Goal: Check status

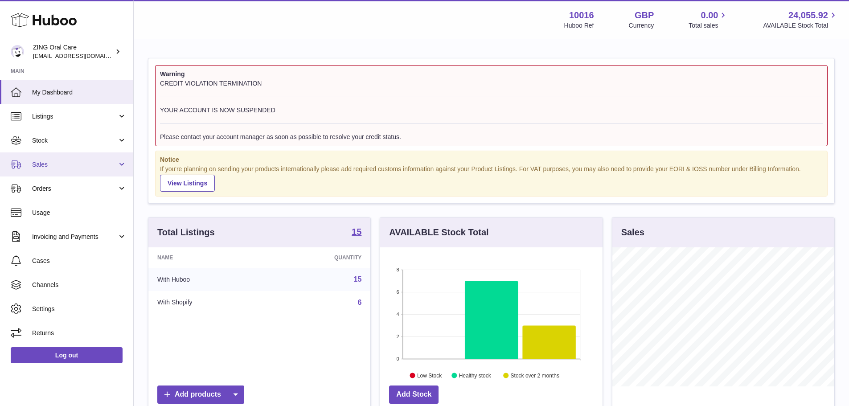
scroll to position [139, 222]
drag, startPoint x: 225, startPoint y: 107, endPoint x: 278, endPoint y: 113, distance: 53.8
click at [264, 103] on div "CREDIT VIOLATION TERMINATION YOUR ACCOUNT IS NOW SUSPENDED Please contact your …" at bounding box center [491, 110] width 663 height 62
click at [328, 143] on div "Warning CREDIT VIOLATION TERMINATION YOUR ACCOUNT IS NOW SUSPENDED Please conta…" at bounding box center [491, 105] width 672 height 81
drag, startPoint x: 462, startPoint y: 141, endPoint x: 143, endPoint y: 76, distance: 325.2
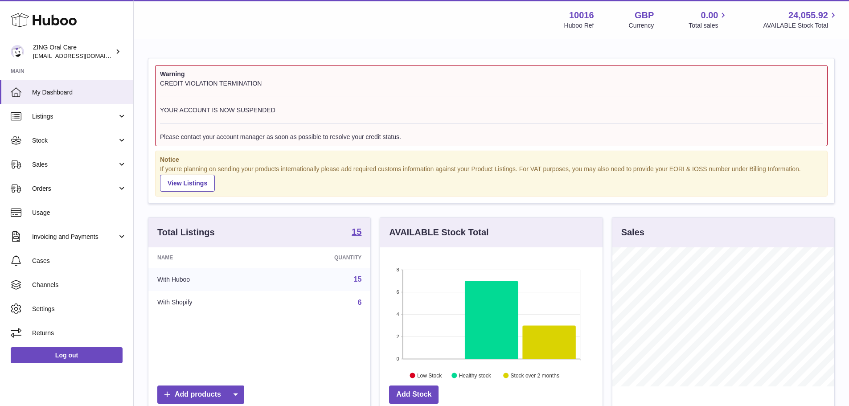
click at [143, 76] on div "Warning CREDIT VIOLATION TERMINATION YOUR ACCOUNT IS NOW SUSPENDED Please conta…" at bounding box center [491, 316] width 715 height 553
click at [342, 114] on div "CREDIT VIOLATION TERMINATION YOUR ACCOUNT IS NOW SUSPENDED Please contact your …" at bounding box center [491, 110] width 663 height 62
click at [83, 163] on span "Sales" at bounding box center [74, 164] width 85 height 8
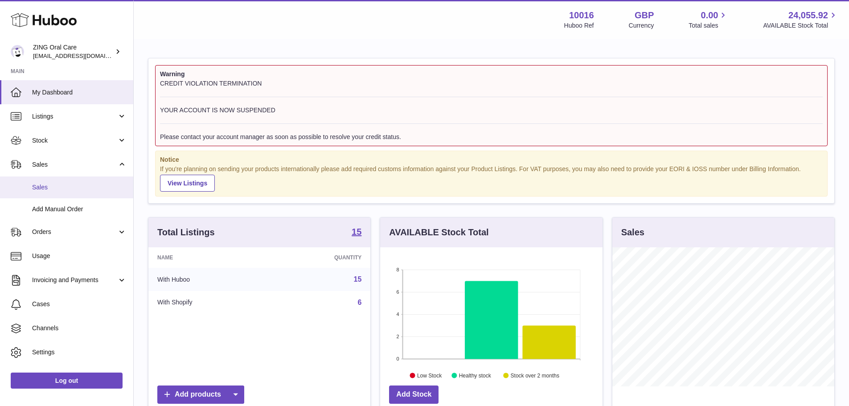
click at [76, 195] on link "Sales" at bounding box center [66, 187] width 133 height 22
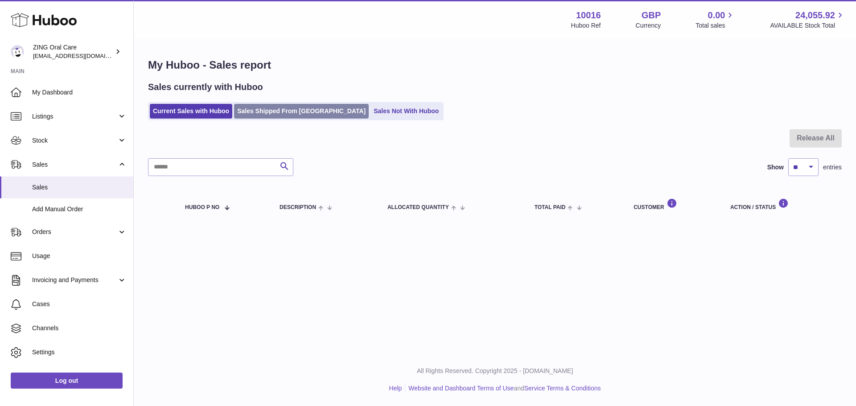
click at [246, 110] on link "Sales Shipped From [GEOGRAPHIC_DATA]" at bounding box center [301, 111] width 135 height 15
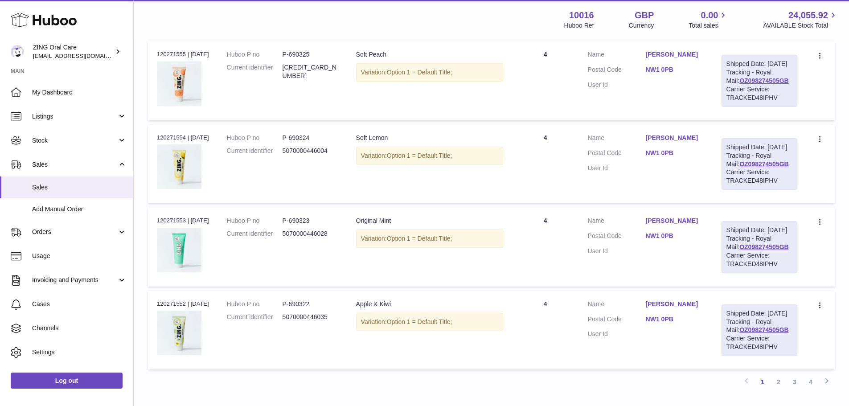
scroll to position [668, 0]
